Goal: Transaction & Acquisition: Purchase product/service

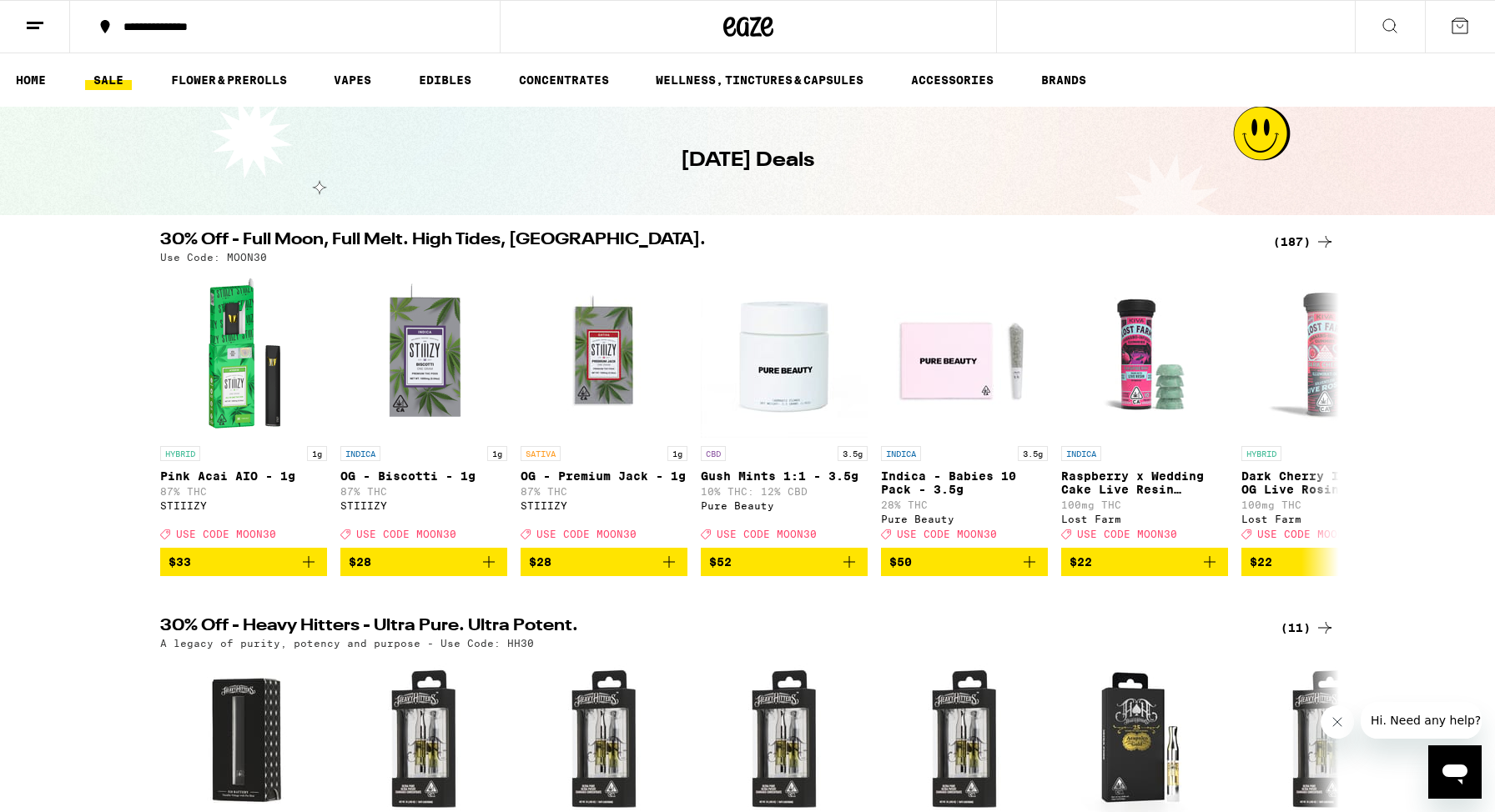
click at [1306, 239] on div "(187)" at bounding box center [1304, 241] width 62 height 20
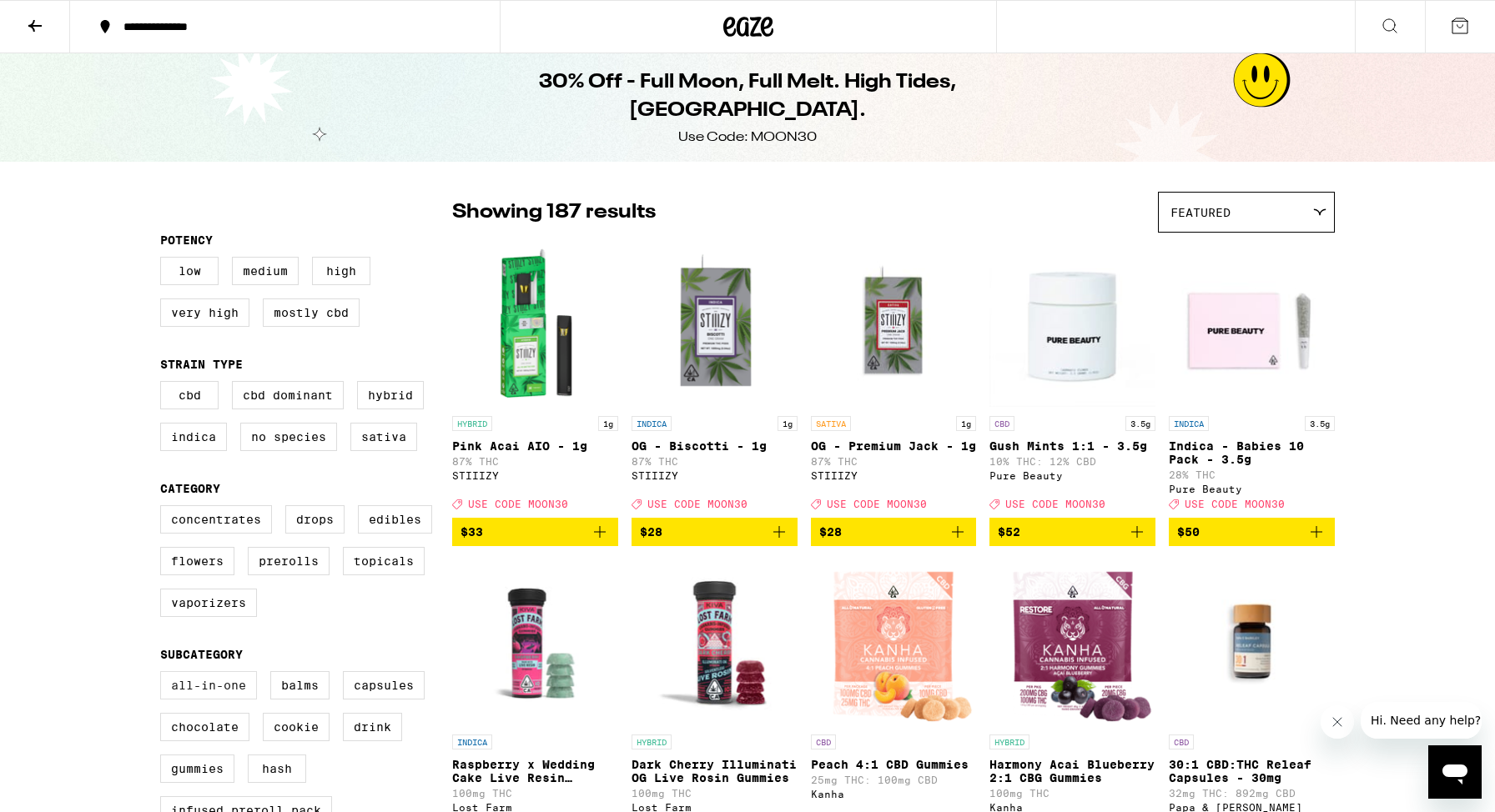
click at [177, 699] on label "All-In-One" at bounding box center [208, 685] width 96 height 28
click at [164, 674] on input "All-In-One" at bounding box center [164, 674] width 1 height 1
checkbox input "true"
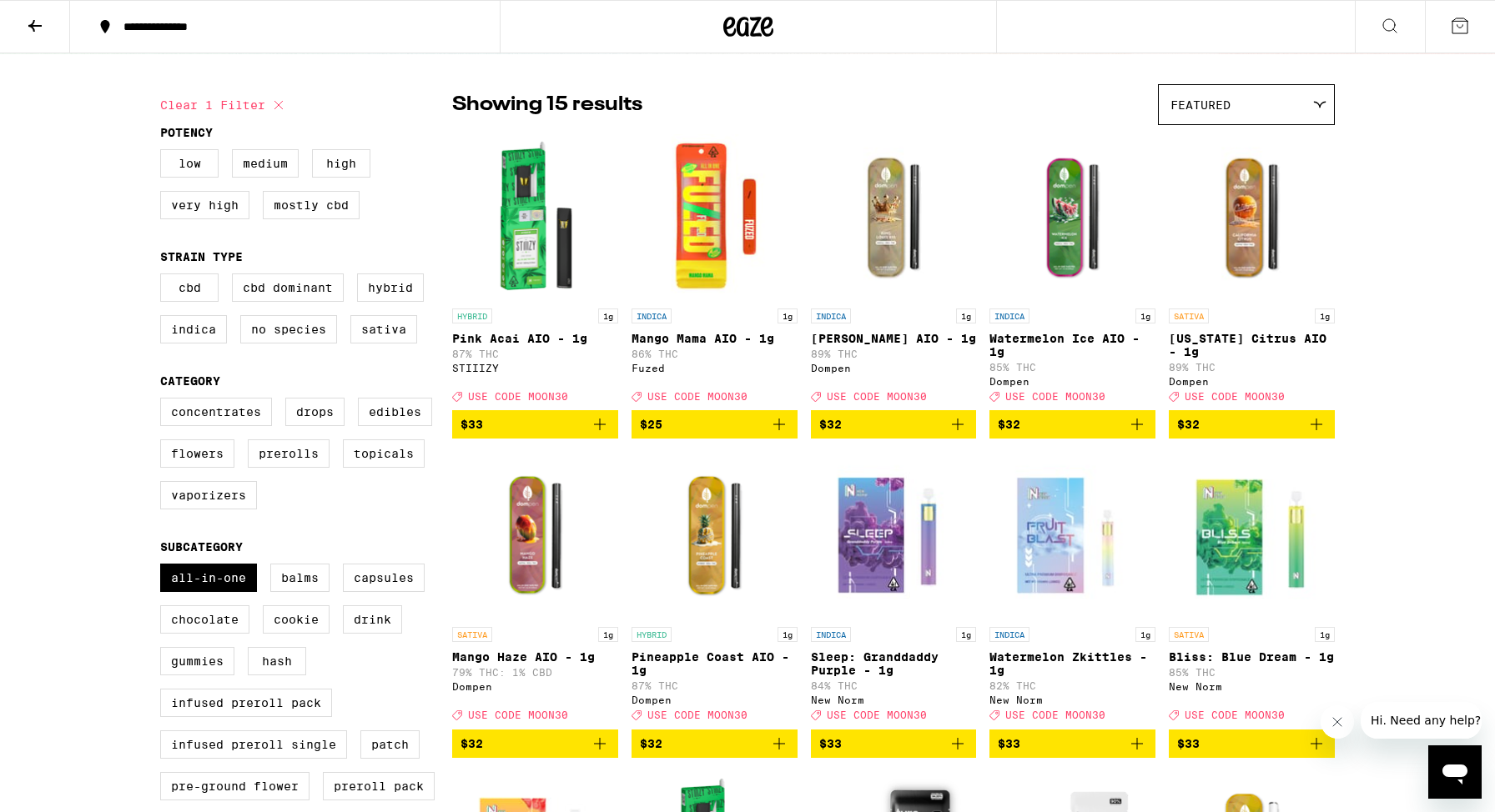
scroll to position [119, 0]
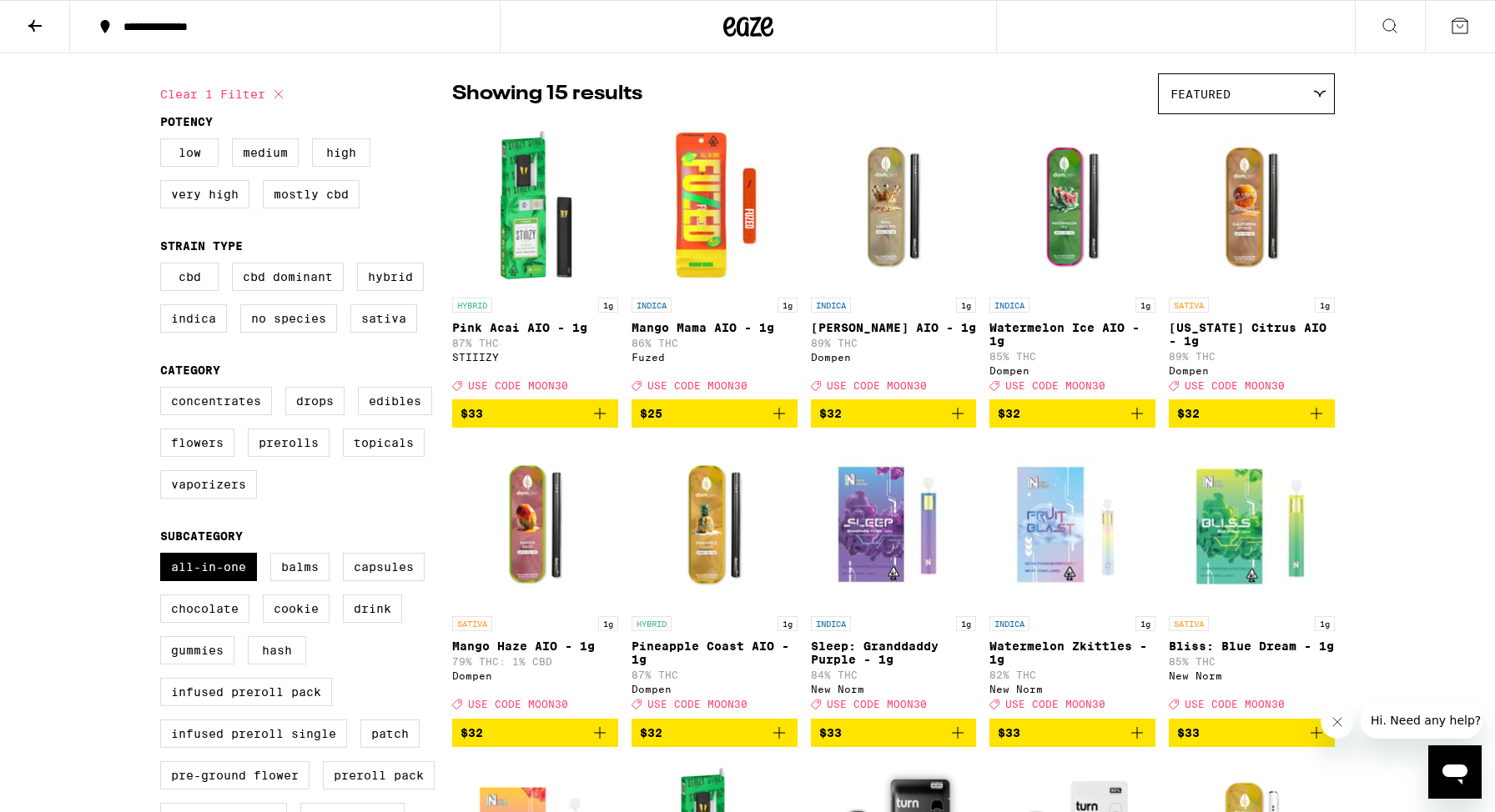
click at [604, 423] on icon "Add to bag" at bounding box center [599, 413] width 20 height 20
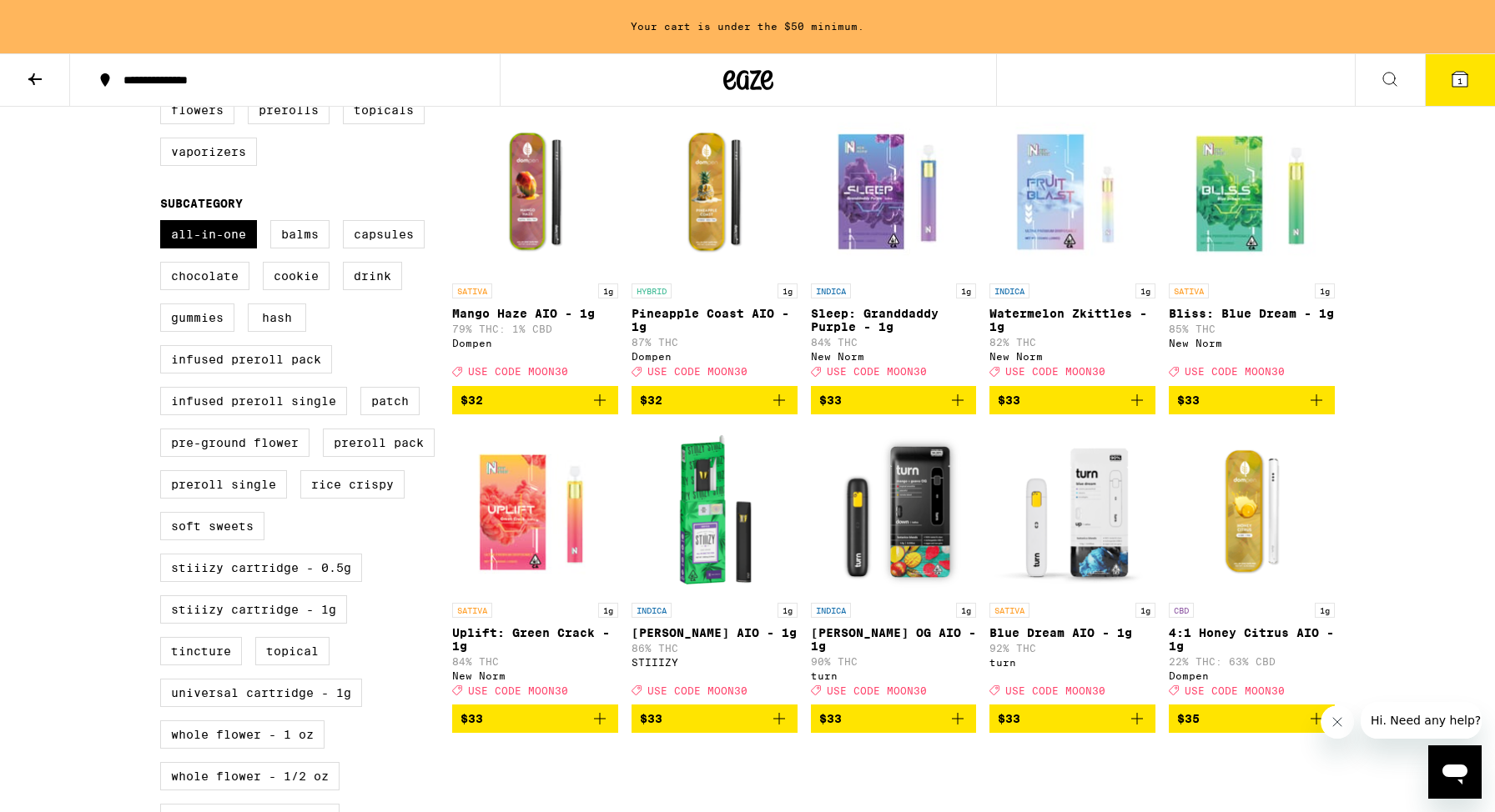
scroll to position [652, 0]
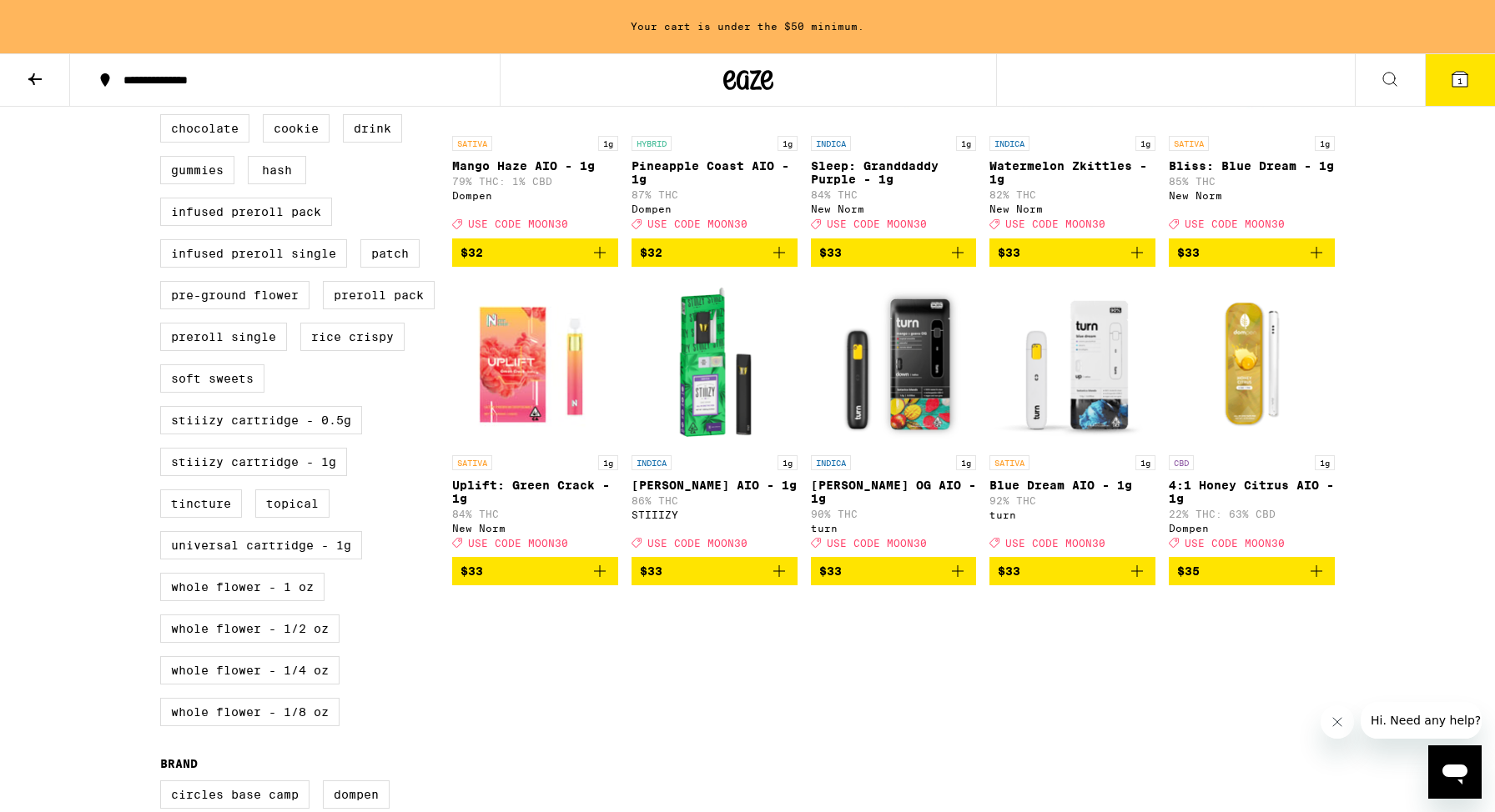
click at [956, 581] on icon "Add to bag" at bounding box center [957, 570] width 20 height 20
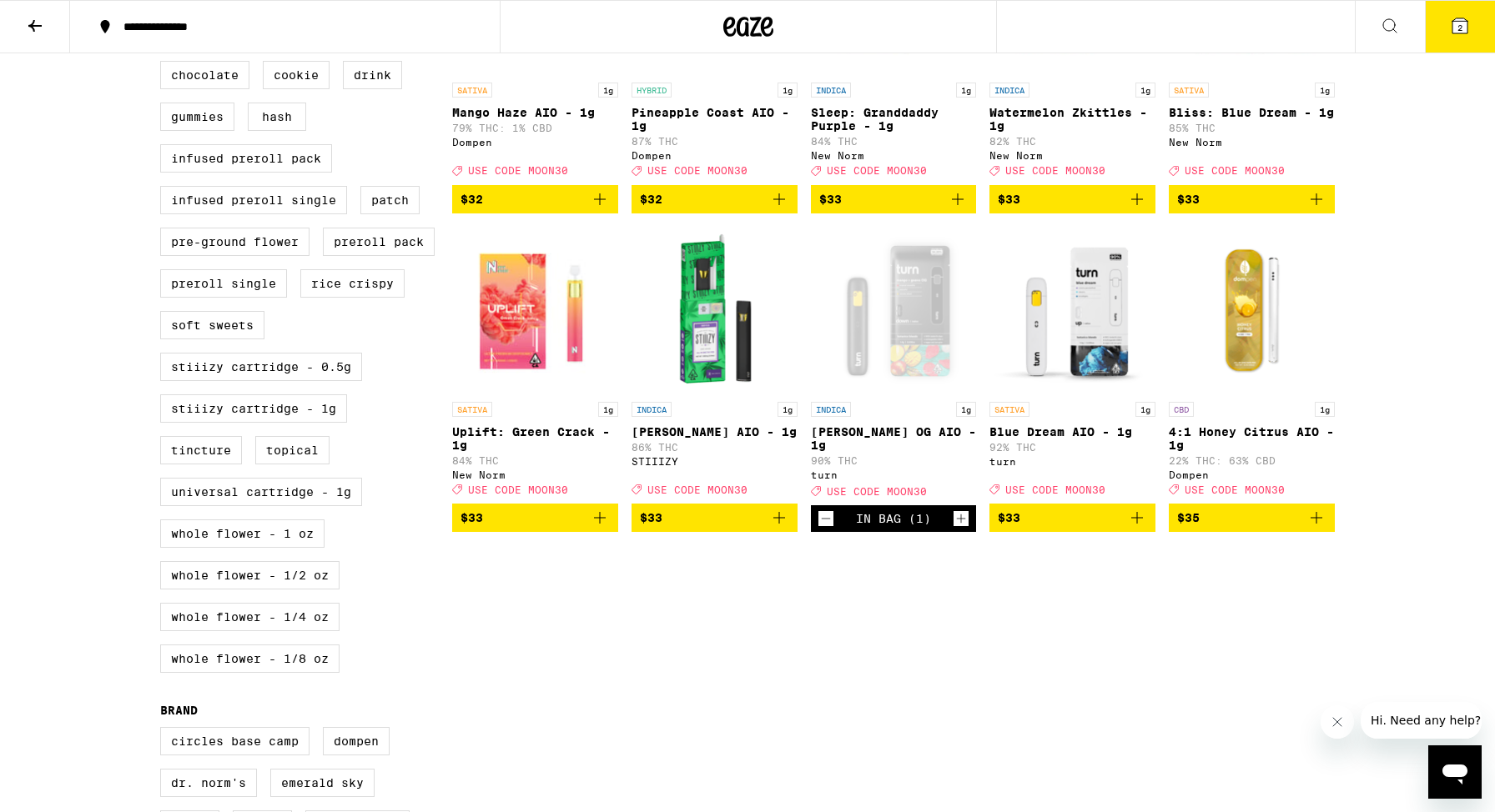
scroll to position [599, 0]
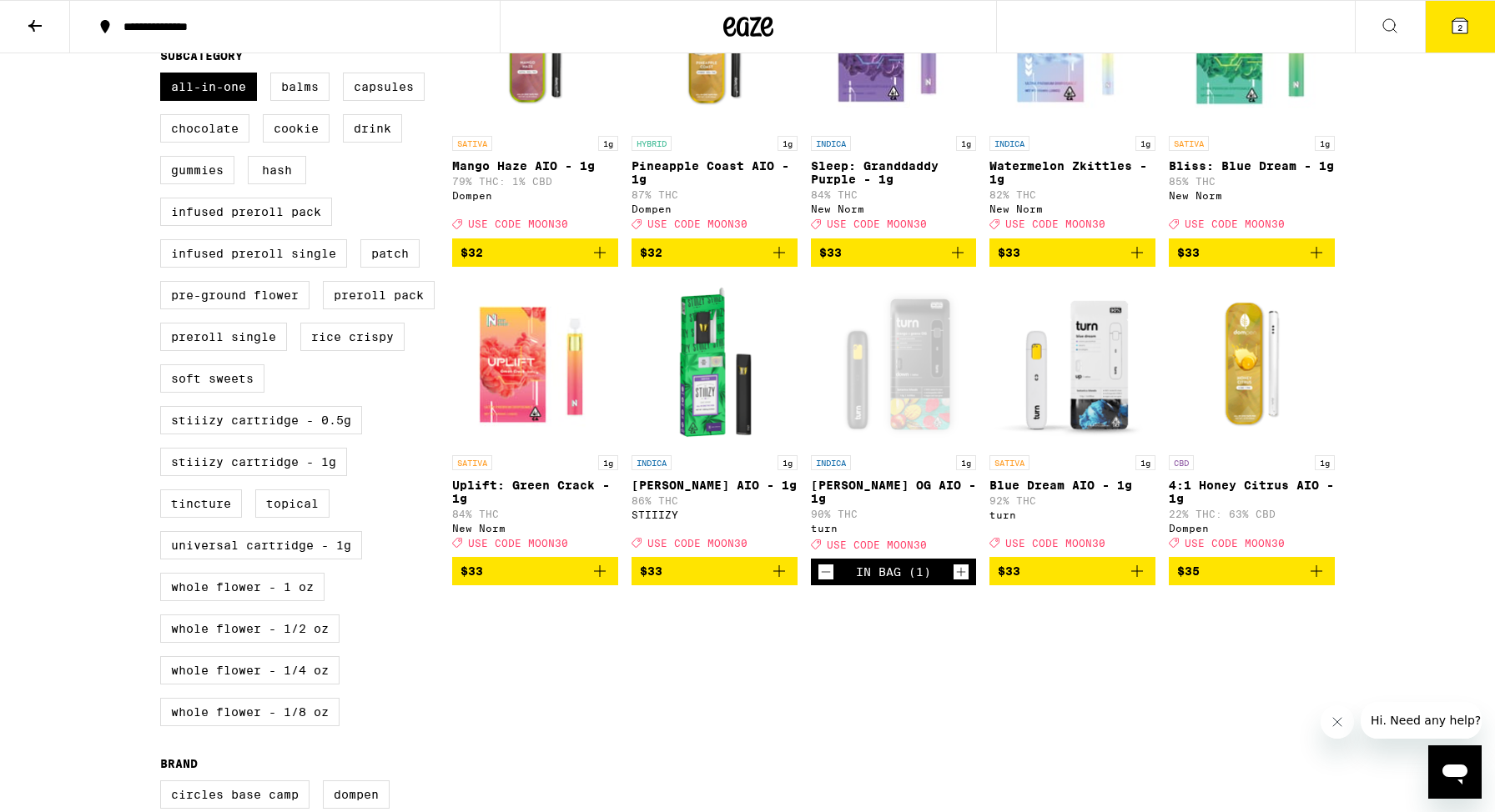
click at [1463, 23] on icon at bounding box center [1459, 25] width 15 height 15
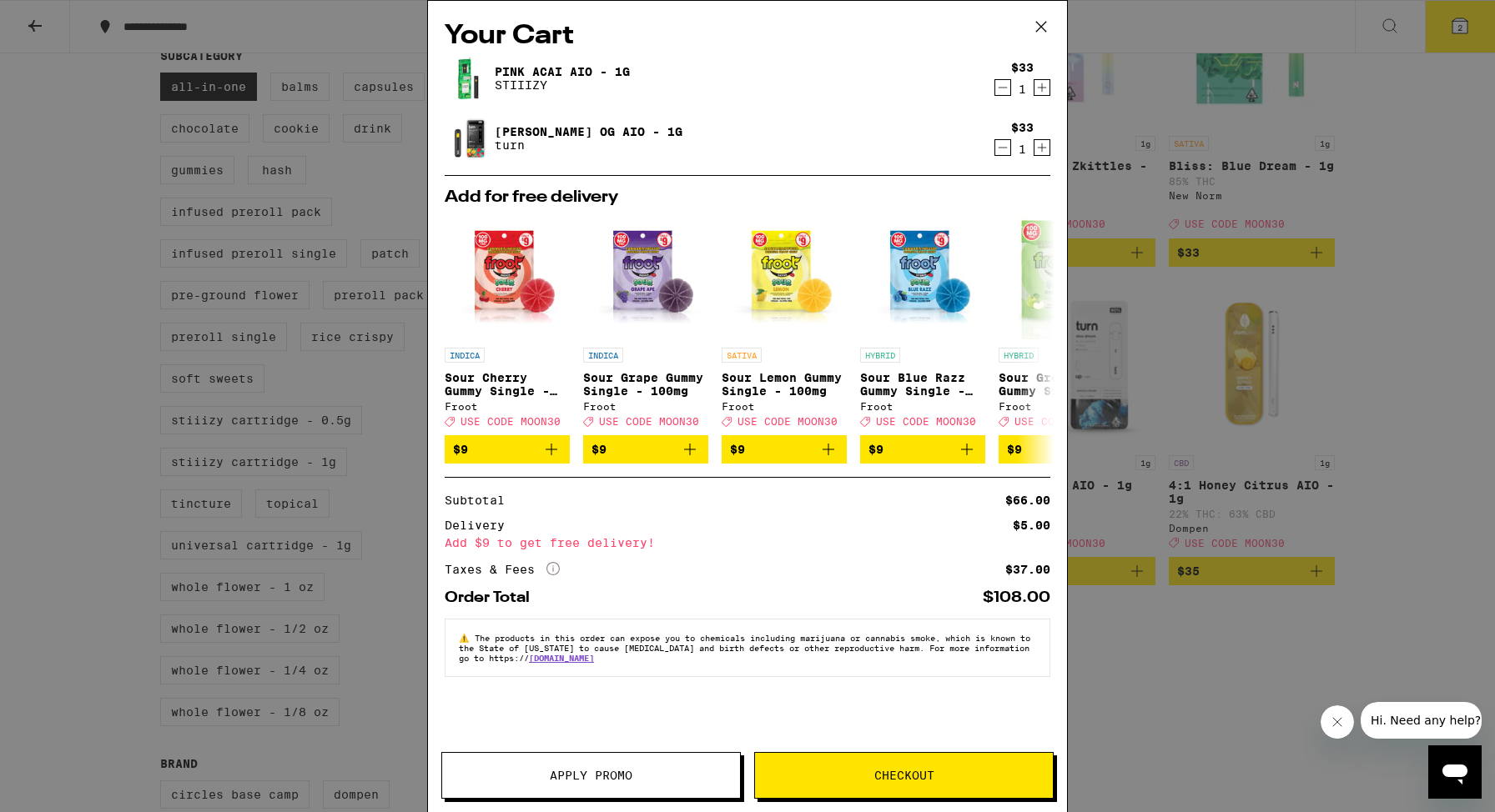
click at [577, 765] on button "Apply Promo" at bounding box center [591, 775] width 300 height 46
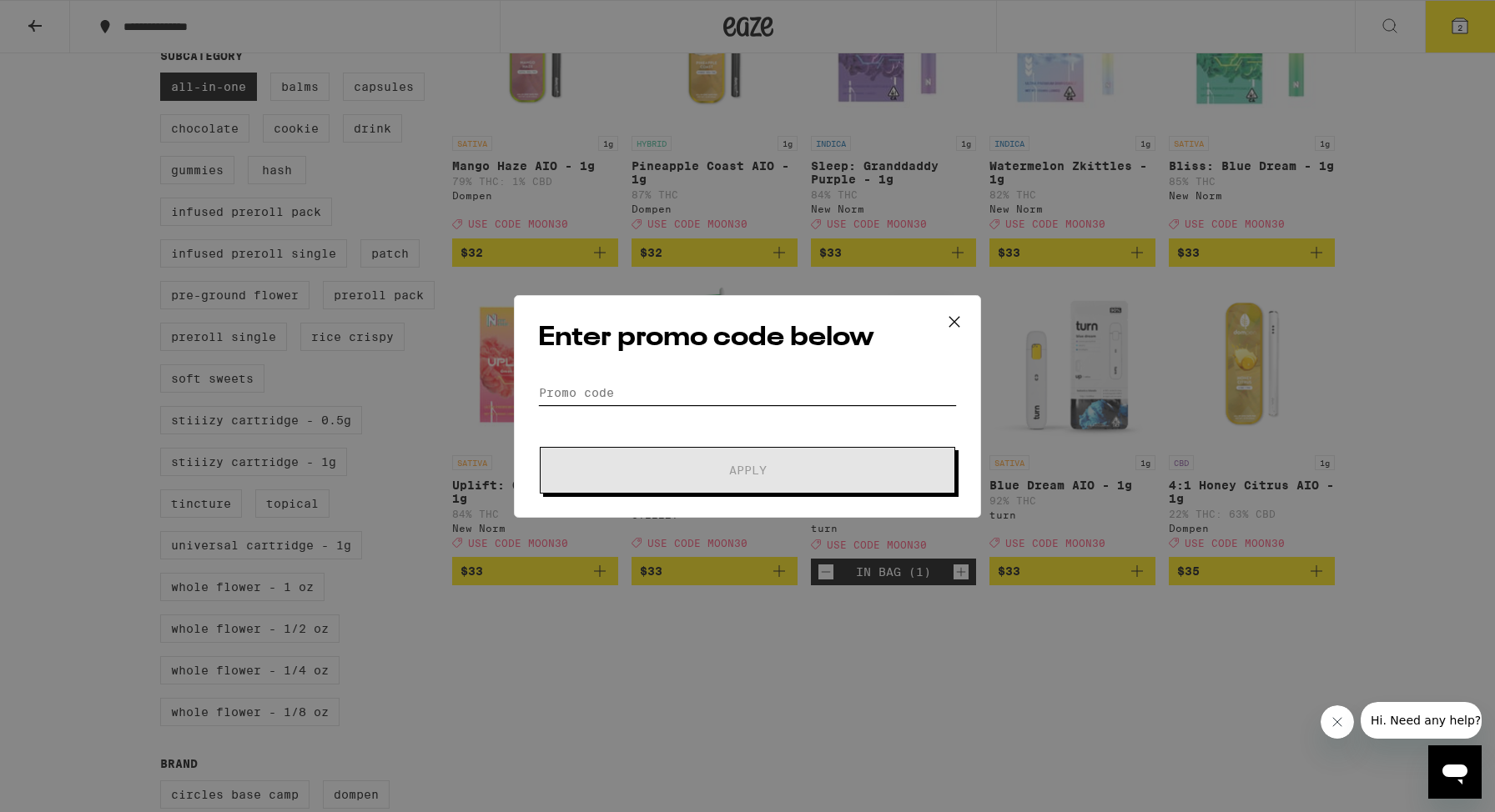
click at [569, 394] on input "Promo Code" at bounding box center [747, 392] width 418 height 25
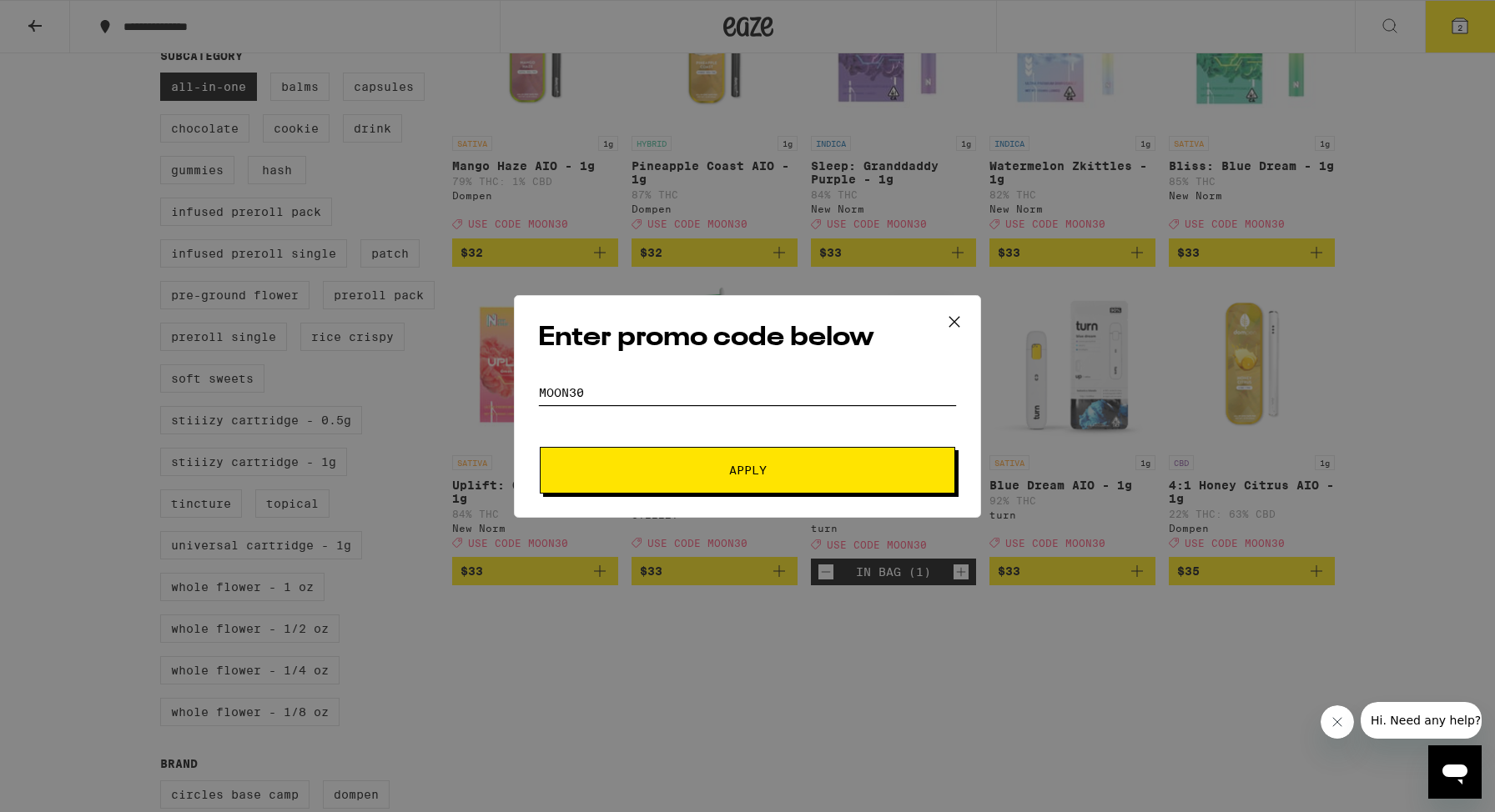
type input "MOON30"
click at [688, 447] on button "Apply" at bounding box center [747, 470] width 416 height 46
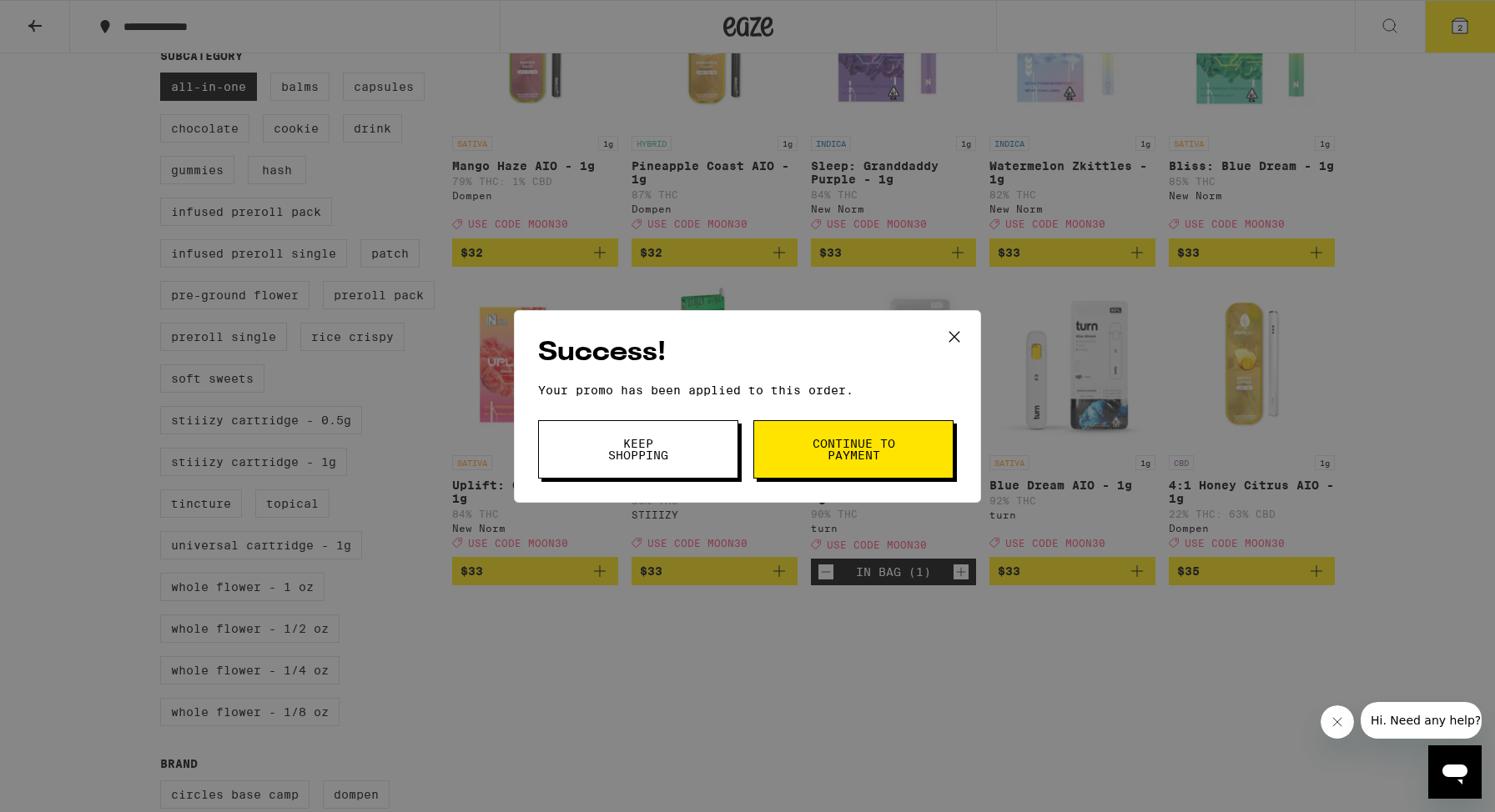
click at [655, 453] on span "Keep Shopping" at bounding box center [638, 449] width 85 height 23
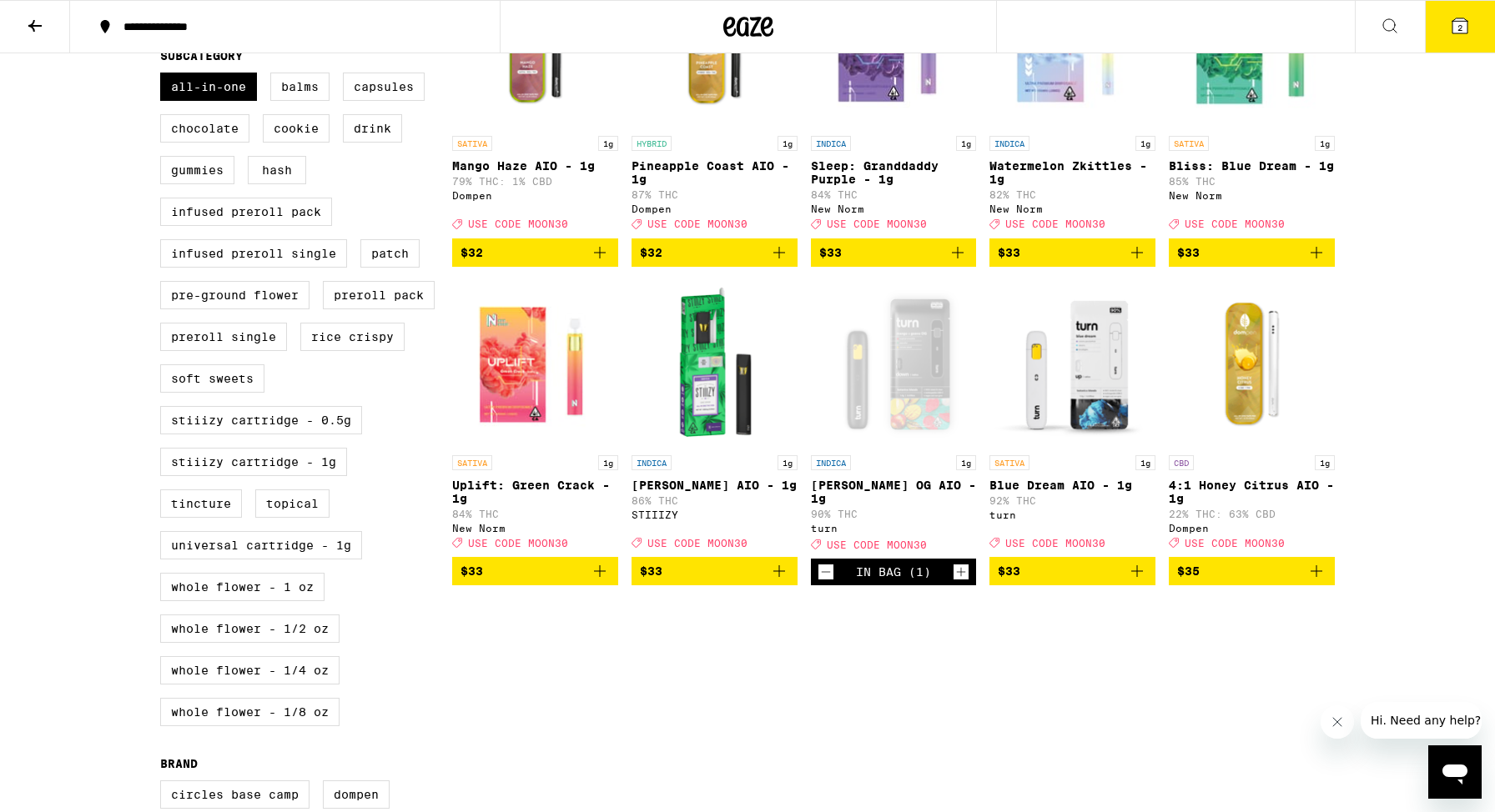
click at [1459, 30] on span "2" at bounding box center [1460, 28] width 5 height 10
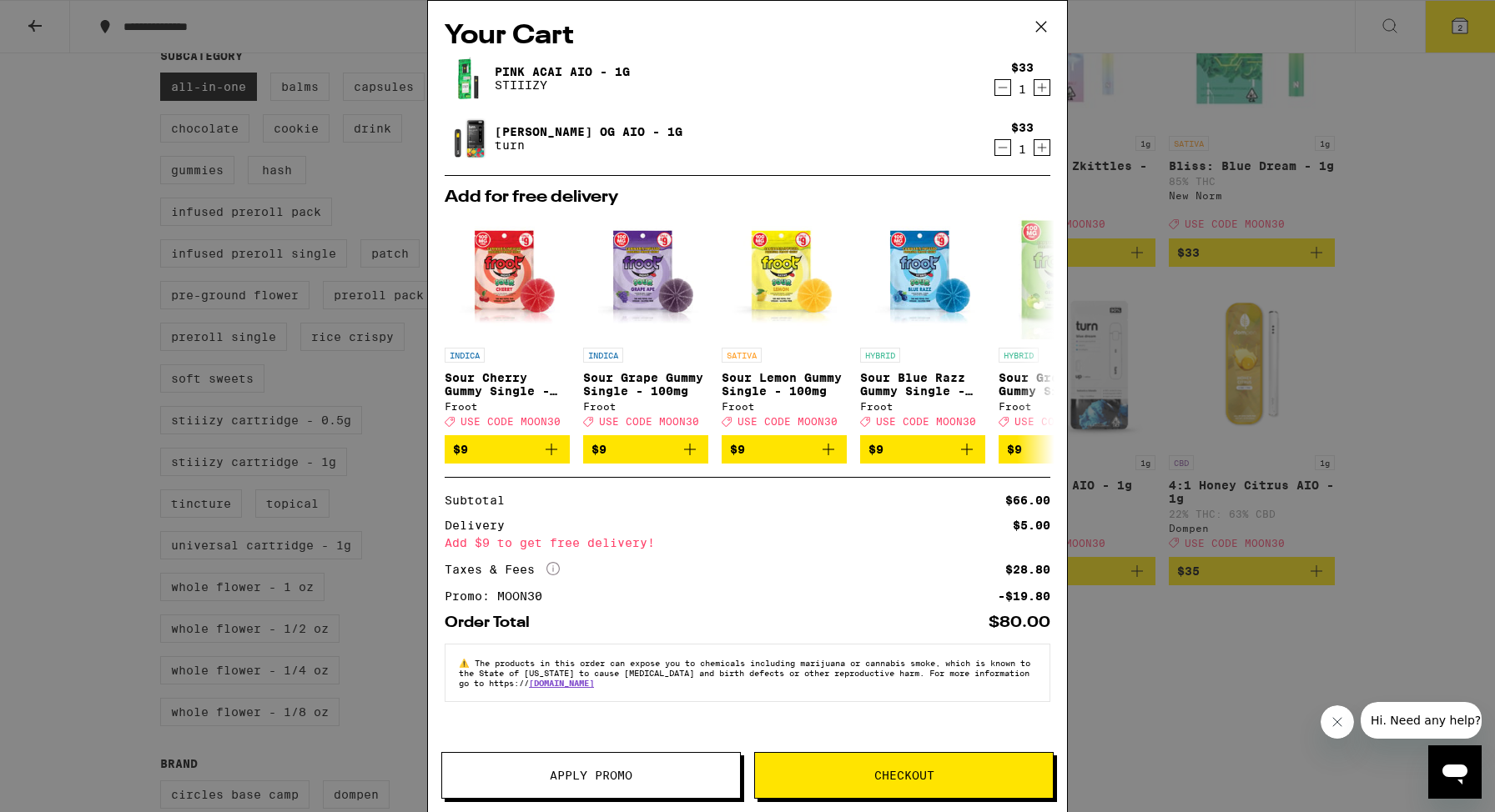
click at [1042, 145] on icon "Increment" at bounding box center [1041, 147] width 15 height 20
click at [1004, 147] on icon "Decrement" at bounding box center [1002, 147] width 15 height 20
click at [1040, 148] on icon "Increment" at bounding box center [1041, 147] width 15 height 20
click at [1004, 148] on icon "Decrement" at bounding box center [1002, 147] width 15 height 20
